Goal: Navigation & Orientation: Understand site structure

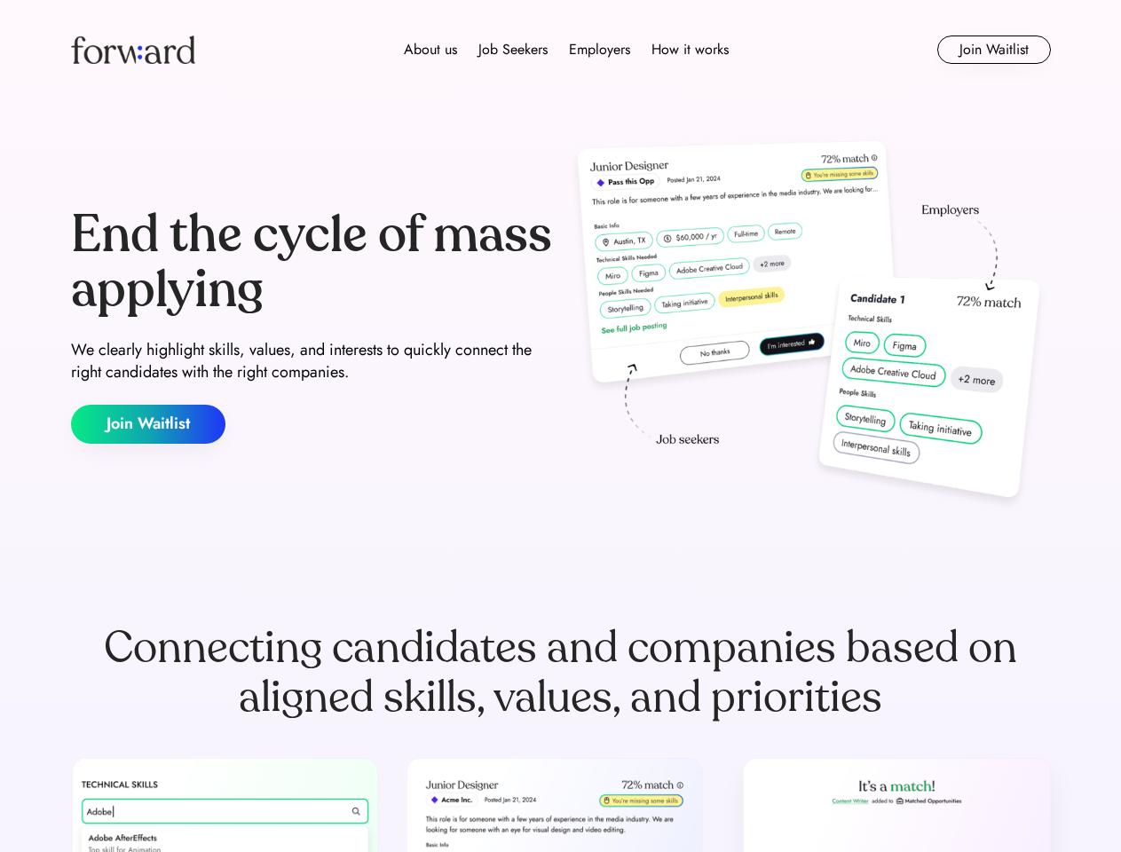
click at [560, 426] on div "End the cycle of mass applying We clearly highlight skills, values, and interes…" at bounding box center [561, 326] width 980 height 382
click at [561, 50] on div "About us Job Seekers Employers How it works" at bounding box center [567, 49] width 700 height 21
click at [133, 50] on img at bounding box center [133, 50] width 124 height 28
click at [567, 50] on div "About us Job Seekers Employers How it works" at bounding box center [567, 49] width 700 height 21
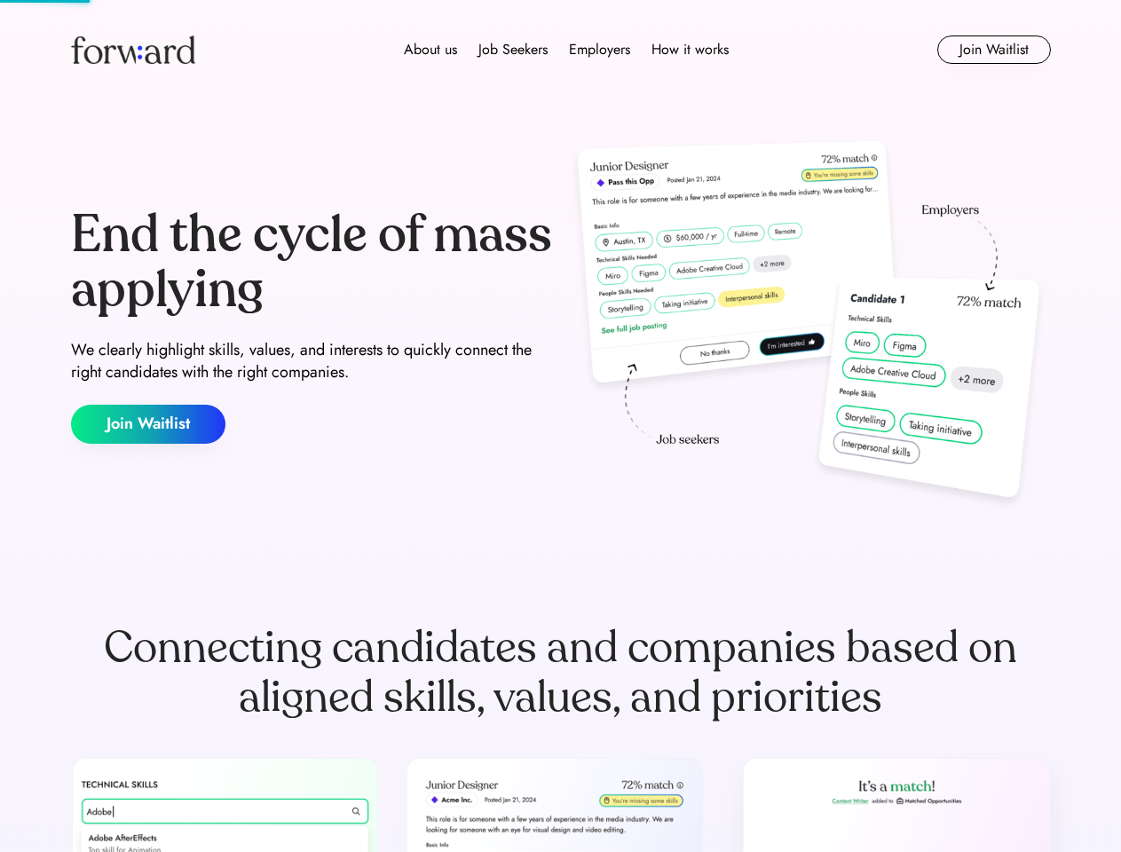
click at [431, 50] on div "About us" at bounding box center [430, 49] width 53 height 21
click at [513, 50] on div "Job Seekers" at bounding box center [513, 49] width 69 height 21
click at [599, 50] on div "Employers" at bounding box center [599, 49] width 61 height 21
click at [689, 50] on div "How it works" at bounding box center [690, 49] width 77 height 21
click at [994, 50] on button "Join Waitlist" at bounding box center [995, 50] width 114 height 28
